Goal: Transaction & Acquisition: Purchase product/service

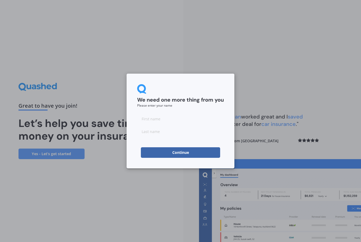
click at [151, 114] on input at bounding box center [180, 119] width 87 height 11
type input "Rachael"
type input "[PERSON_NAME]"
click at [203, 156] on button "Continue" at bounding box center [180, 152] width 79 height 11
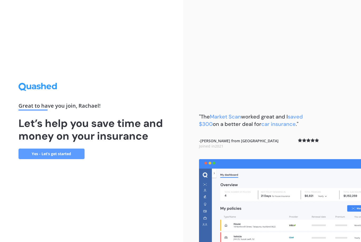
click at [72, 159] on link "Yes - Let’s get started" at bounding box center [51, 154] width 66 height 11
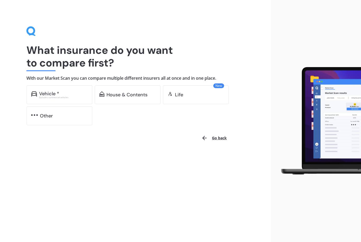
click at [74, 91] on div "Vehicle *" at bounding box center [63, 93] width 49 height 5
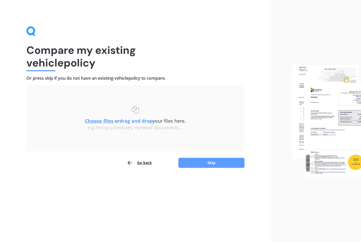
click at [103, 122] on u "Choose files" at bounding box center [99, 121] width 29 height 6
click at [102, 120] on u "Choose files" at bounding box center [99, 121] width 29 height 6
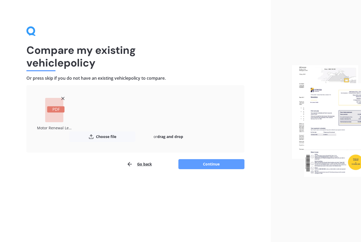
click at [229, 161] on button "Continue" at bounding box center [211, 164] width 66 height 10
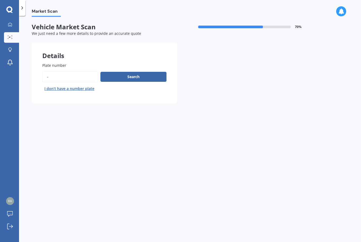
click at [81, 78] on input "Plate number" at bounding box center [70, 76] width 56 height 11
click at [86, 80] on input "Plate number" at bounding box center [70, 76] width 56 height 11
click at [143, 77] on button "Search" at bounding box center [133, 77] width 66 height 10
click at [147, 74] on button "Search" at bounding box center [133, 77] width 66 height 10
click at [85, 76] on input "Plate number" at bounding box center [70, 76] width 56 height 11
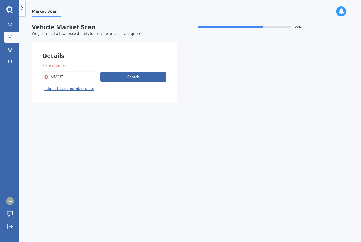
click at [86, 71] on input "Plate number" at bounding box center [70, 76] width 56 height 11
click at [88, 77] on input "Plate number" at bounding box center [70, 76] width 56 height 11
type input "-"
type input "Mmcita"
click at [155, 75] on button "Search" at bounding box center [133, 77] width 66 height 10
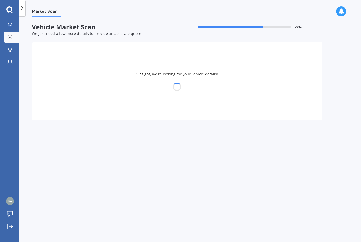
select select "TOYOTA"
select select "COROLLA"
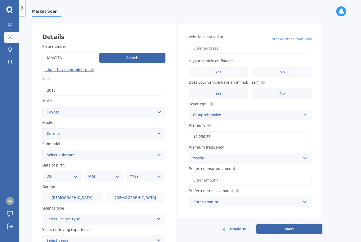
scroll to position [25, 0]
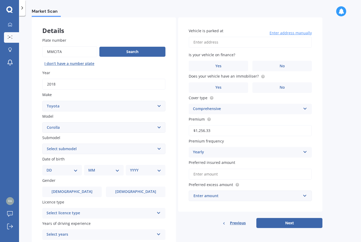
click at [290, 61] on label "No" at bounding box center [281, 66] width 59 height 11
click at [0, 0] on input "No" at bounding box center [0, 0] width 0 height 0
click at [298, 87] on label "No" at bounding box center [281, 87] width 59 height 11
click at [0, 0] on input "No" at bounding box center [0, 0] width 0 height 0
click at [145, 188] on label "[DEMOGRAPHIC_DATA]" at bounding box center [135, 192] width 59 height 11
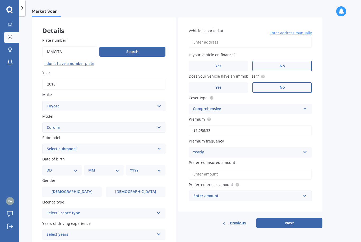
click at [0, 0] on input "[DEMOGRAPHIC_DATA]" at bounding box center [0, 0] width 0 height 0
click at [69, 169] on select "DD 01 02 03 04 05 06 07 08 09 10 11 12 13 14 15 16 17 18 19 20 21 22 23 24 25 2…" at bounding box center [61, 170] width 31 height 6
select select "23"
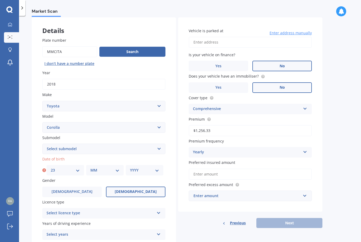
click at [97, 168] on select "MM 01 02 03 04 05 06 07 08 09 10 11 12" at bounding box center [104, 170] width 29 height 6
select select "05"
click at [152, 170] on select "YYYY 2025 2024 2023 2022 2021 2020 2019 2018 2017 2016 2015 2014 2013 2012 2011…" at bounding box center [144, 170] width 29 height 6
select select "1975"
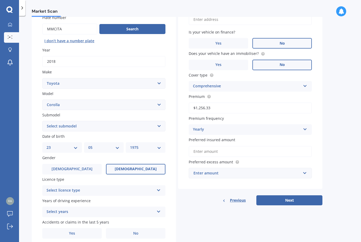
scroll to position [47, 0]
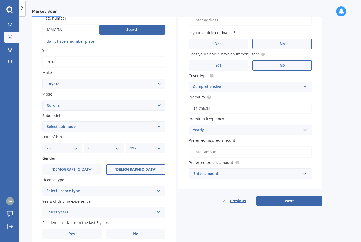
click at [157, 188] on icon at bounding box center [158, 190] width 4 height 4
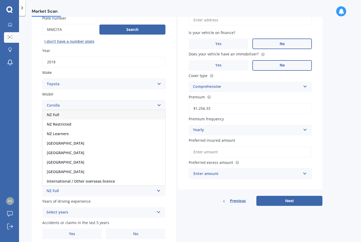
click at [60, 113] on div "NZ Full" at bounding box center [104, 115] width 123 height 10
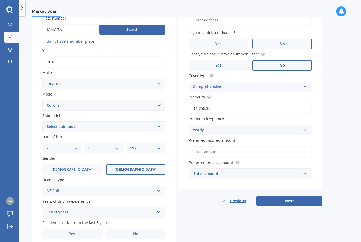
click at [158, 210] on icon at bounding box center [158, 212] width 4 height 4
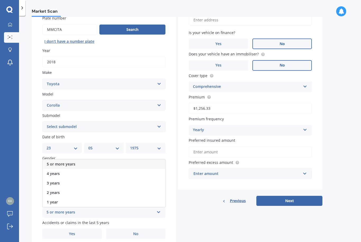
click at [69, 162] on span "5 or more years" at bounding box center [61, 164] width 29 height 5
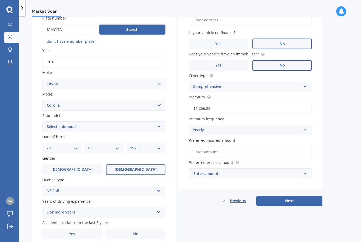
click at [78, 232] on label "Yes" at bounding box center [71, 234] width 59 height 11
click at [0, 0] on input "Yes" at bounding box center [0, 0] width 0 height 0
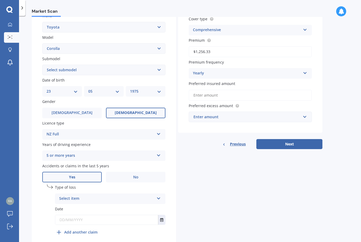
scroll to position [104, 0]
click at [155, 196] on div "Select item At fault accident Not at fault accident" at bounding box center [110, 199] width 110 height 11
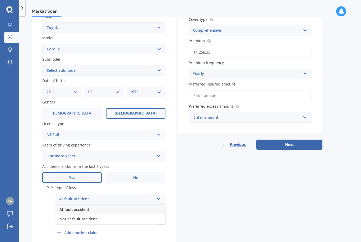
click at [83, 207] on span "At fault accident" at bounding box center [74, 209] width 30 height 5
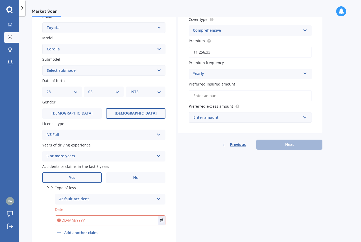
click at [69, 216] on input "text" at bounding box center [106, 221] width 103 height 10
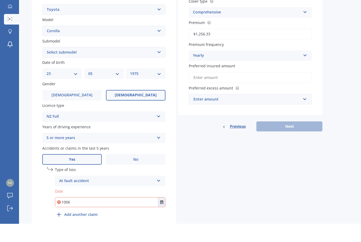
click at [162, 219] on icon "Select date" at bounding box center [161, 221] width 3 height 4
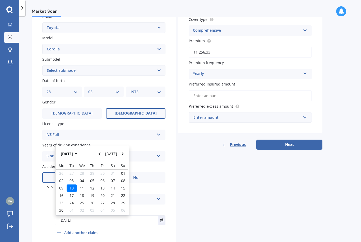
click at [75, 149] on button "[DATE]" at bounding box center [69, 154] width 23 height 10
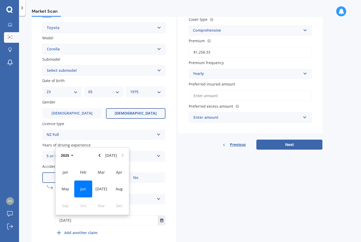
click at [73, 154] on icon "button" at bounding box center [72, 156] width 2 height 4
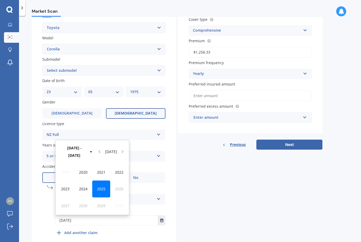
click at [77, 181] on div "2024" at bounding box center [83, 189] width 18 height 17
click at [97, 181] on div "[DATE]" at bounding box center [101, 189] width 18 height 17
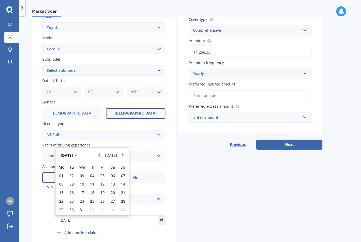
click at [113, 190] on span "20" at bounding box center [113, 192] width 4 height 5
type input "[DATE]"
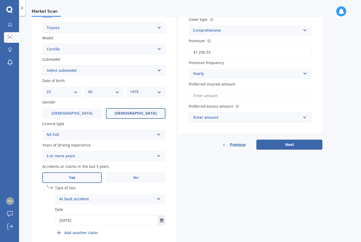
click at [71, 216] on input "[DATE]" at bounding box center [106, 221] width 103 height 10
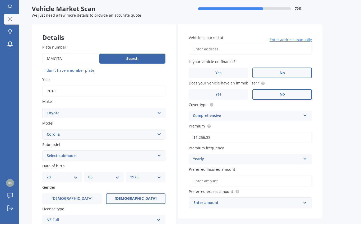
scroll to position [0, 0]
click at [300, 62] on input "Vehicle is parked at" at bounding box center [250, 67] width 123 height 11
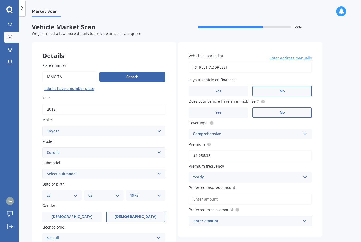
click at [285, 62] on input "[STREET_ADDRESS]" at bounding box center [250, 67] width 123 height 11
type input "[STREET_ADDRESS][PERSON_NAME]"
click at [303, 216] on input "text" at bounding box center [248, 221] width 118 height 10
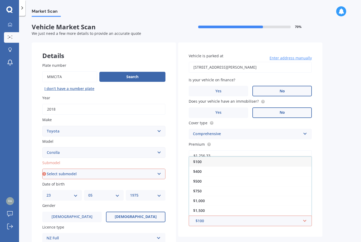
click at [333, 185] on div "Market Scan Vehicle Market Scan 70 % We just need a few more details to provide…" at bounding box center [190, 130] width 342 height 226
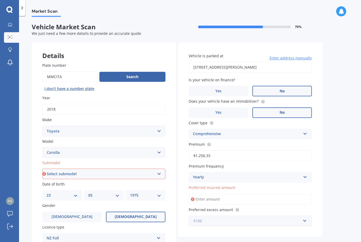
click at [306, 216] on input "text" at bounding box center [248, 221] width 118 height 10
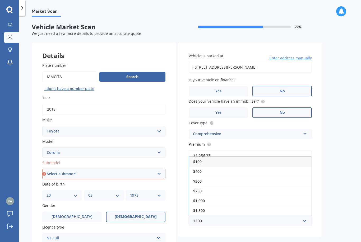
click at [201, 179] on span "$500" at bounding box center [197, 181] width 8 height 5
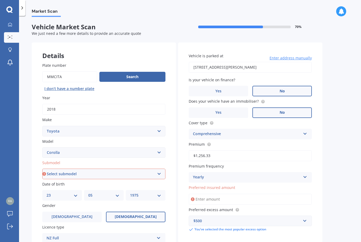
click at [232, 194] on input "Preferred insured amount" at bounding box center [250, 199] width 123 height 11
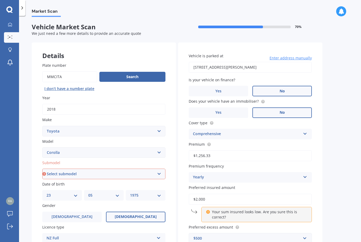
type input "$20,000"
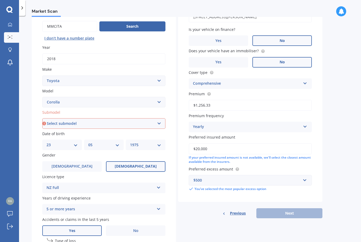
scroll to position [51, 0]
click at [318, 217] on div "Details Plate number Search I don’t have a number plate Year [DATE] Make Select…" at bounding box center [177, 148] width 291 height 312
click at [156, 118] on select "Select submodel (All other) Axio Diesel [PERSON_NAME] 2WD [PERSON_NAME] 4WD FXG…" at bounding box center [103, 123] width 123 height 11
select select "HATCH"
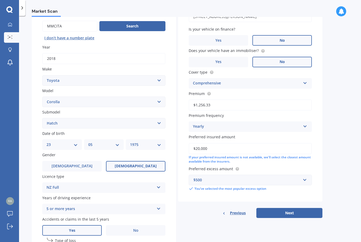
click at [314, 208] on button "Next" at bounding box center [289, 213] width 66 height 10
select select "23"
select select "05"
select select "1975"
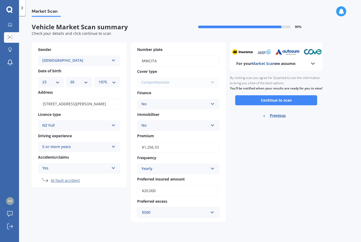
scroll to position [0, 0]
click at [309, 95] on button "Continue to scan" at bounding box center [276, 100] width 82 height 10
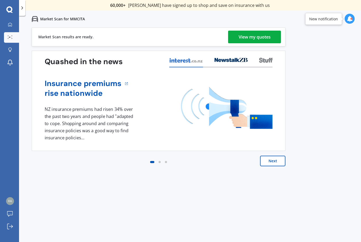
click at [263, 36] on div "View my quotes" at bounding box center [255, 37] width 32 height 13
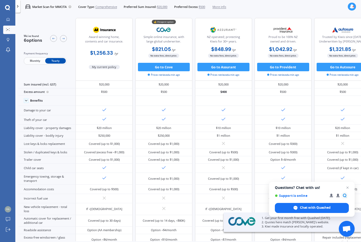
click at [346, 189] on span "Open chat" at bounding box center [347, 188] width 6 height 6
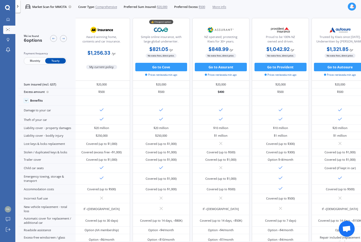
click at [61, 41] on div at bounding box center [58, 38] width 17 height 9
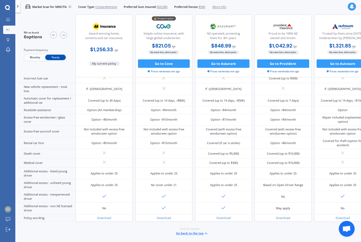
scroll to position [216, 0]
